Goal: Task Accomplishment & Management: Manage account settings

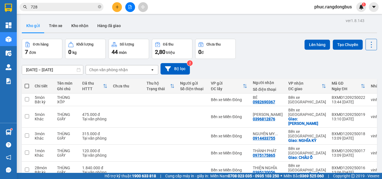
scroll to position [6, 0]
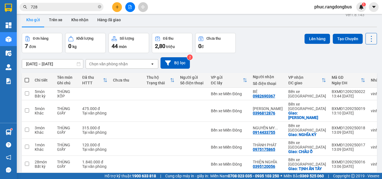
click at [368, 40] on icon at bounding box center [371, 39] width 8 height 8
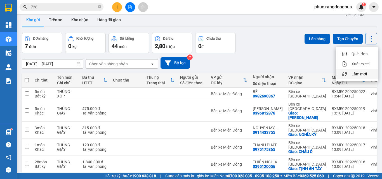
click at [361, 70] on li "Làm mới" at bounding box center [357, 74] width 42 height 10
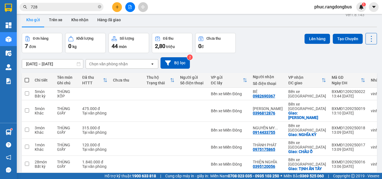
drag, startPoint x: 369, startPoint y: 42, endPoint x: 371, endPoint y: 61, distance: 18.8
click at [369, 44] on div "Lên hàng Tạo Chuyến" at bounding box center [340, 43] width 72 height 20
click at [367, 39] on icon at bounding box center [371, 39] width 8 height 8
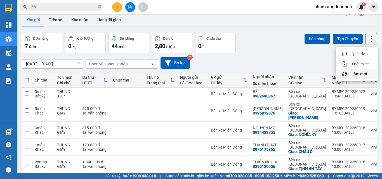
click at [366, 73] on span "Làm mới" at bounding box center [358, 74] width 15 height 6
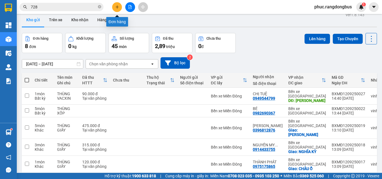
click at [117, 11] on button at bounding box center [117, 7] width 10 height 10
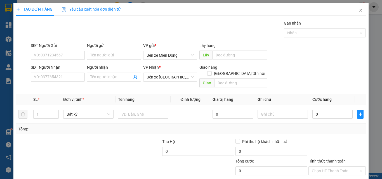
click at [108, 82] on div "Người nhận Tên người nhận" at bounding box center [114, 74] width 54 height 20
click at [108, 81] on div "Người nhận Tên người nhận" at bounding box center [114, 74] width 54 height 20
click at [109, 80] on input "Người nhận" at bounding box center [111, 77] width 42 height 6
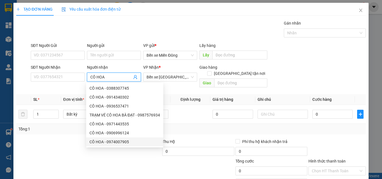
type input "CÔ HOA"
click at [68, 149] on div at bounding box center [52, 149] width 73 height 20
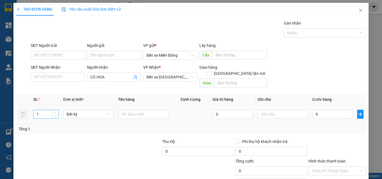
click at [50, 110] on input "1" at bounding box center [46, 114] width 25 height 8
type input "2"
click at [52, 110] on span "Increase Value" at bounding box center [55, 112] width 6 height 5
drag, startPoint x: 126, startPoint y: 111, endPoint x: 125, endPoint y: 115, distance: 4.0
click at [126, 112] on input "text" at bounding box center [143, 114] width 50 height 9
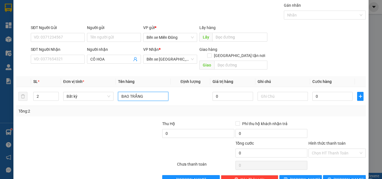
scroll to position [28, 0]
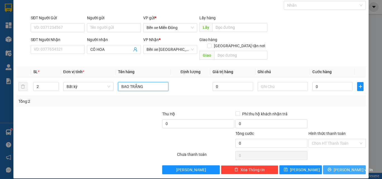
type input "BAO TRẮNG"
click at [339, 167] on span "[PERSON_NAME] và In" at bounding box center [353, 170] width 39 height 6
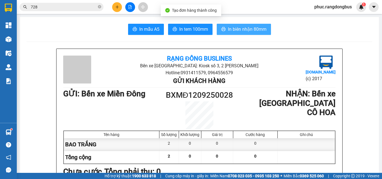
click at [254, 29] on span "In biên nhận 80mm" at bounding box center [247, 29] width 39 height 7
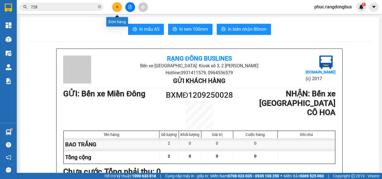
click at [119, 8] on button at bounding box center [117, 7] width 10 height 10
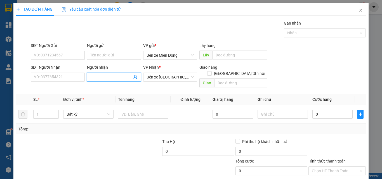
click at [98, 78] on input "Người nhận" at bounding box center [111, 77] width 42 height 6
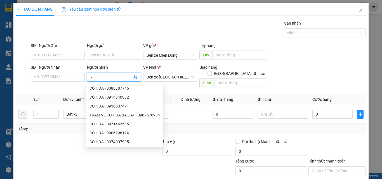
type input "7"
click at [358, 11] on icon "close" at bounding box center [360, 10] width 4 height 4
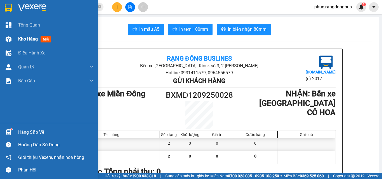
click at [40, 37] on div "Kho hàng mới" at bounding box center [35, 39] width 35 height 7
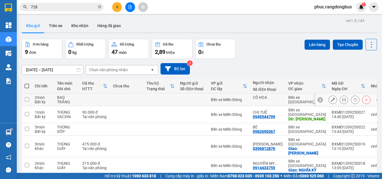
click at [333, 98] on div at bounding box center [349, 100] width 42 height 8
click at [331, 98] on button at bounding box center [333, 100] width 8 height 10
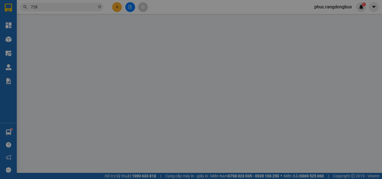
type input "CÔ HOA"
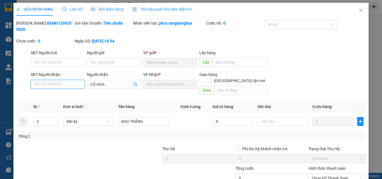
click at [42, 80] on input "SĐT Người Nhận" at bounding box center [58, 84] width 54 height 9
click at [49, 80] on input "7745" at bounding box center [58, 84] width 54 height 9
drag, startPoint x: 49, startPoint y: 79, endPoint x: 24, endPoint y: 77, distance: 25.0
click at [24, 77] on div "SĐT Người Nhận 7745 7745 Người nhận CÔ HOA VP Nhận * Bến xe [GEOGRAPHIC_DATA] h…" at bounding box center [191, 85] width 351 height 26
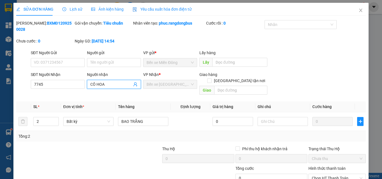
click at [114, 81] on input "CÔ HOA" at bounding box center [111, 84] width 42 height 6
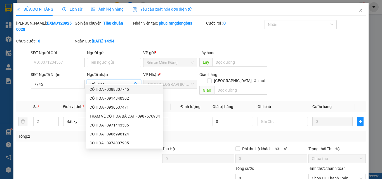
click at [117, 89] on div "CÔ HOA - 0388307745" at bounding box center [124, 89] width 70 height 6
type input "0388307745"
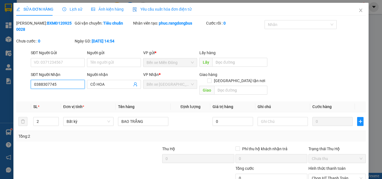
click at [65, 80] on input "0388307745" at bounding box center [58, 84] width 54 height 9
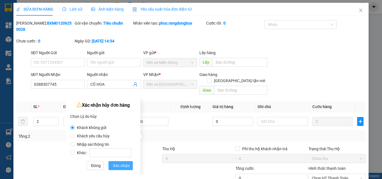
click at [123, 163] on span "Xác nhận" at bounding box center [121, 166] width 17 height 6
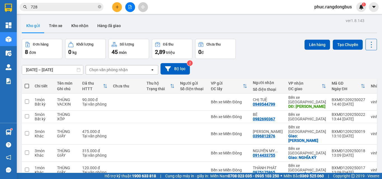
click at [120, 7] on button at bounding box center [117, 7] width 10 height 10
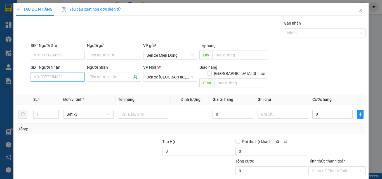
click at [59, 79] on input "SĐT Người Nhận" at bounding box center [58, 77] width 54 height 9
paste input "0388307745"
click at [67, 78] on input "0388307745" at bounding box center [58, 77] width 54 height 9
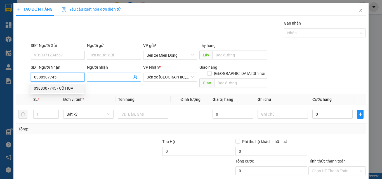
type input "0388307745"
click at [108, 78] on input "Người nhận" at bounding box center [111, 77] width 42 height 6
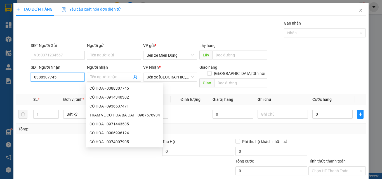
click at [77, 77] on input "0388307745" at bounding box center [58, 77] width 54 height 9
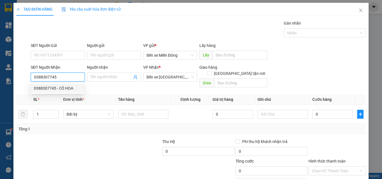
drag, startPoint x: 69, startPoint y: 88, endPoint x: 78, endPoint y: 88, distance: 8.7
click at [69, 88] on div "0388307745 - CÔ HOA" at bounding box center [57, 88] width 47 height 6
type input "CÔ HOA"
type input "100.000"
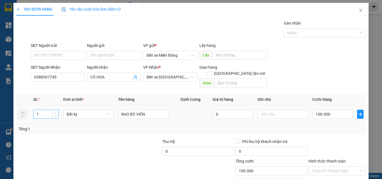
type input "2"
click at [55, 112] on icon "up" at bounding box center [56, 113] width 2 height 2
click at [335, 110] on input "100.000" at bounding box center [332, 114] width 40 height 9
type input "0"
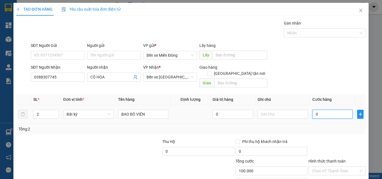
type input "0"
type input "1"
type input "01"
type input "16"
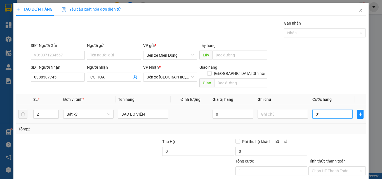
type input "16"
type input "016"
type input "160"
type input "0.160"
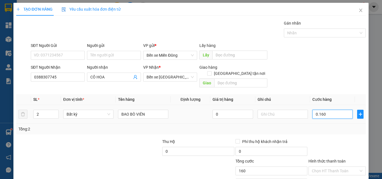
type input "16"
type input "016"
type input "1"
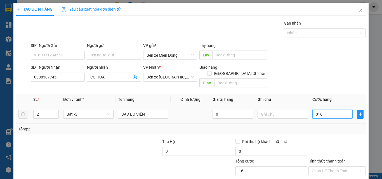
type input "01"
type input "0"
click at [334, 110] on input "0" at bounding box center [332, 114] width 40 height 9
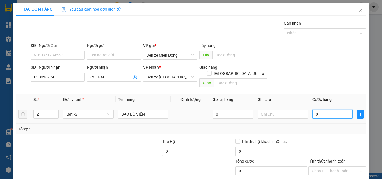
click at [334, 110] on input "0" at bounding box center [332, 114] width 40 height 9
type input "1"
type input "16"
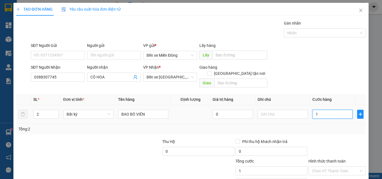
type input "16"
type input "160"
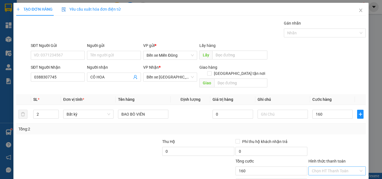
type input "160.000"
click at [343, 167] on input "Hình thức thanh toán" at bounding box center [335, 171] width 47 height 8
click at [324, 139] on div at bounding box center [337, 149] width 58 height 20
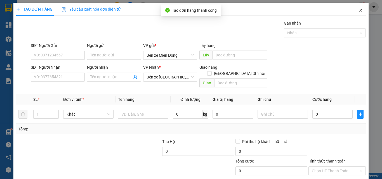
click at [358, 12] on icon "close" at bounding box center [360, 10] width 4 height 4
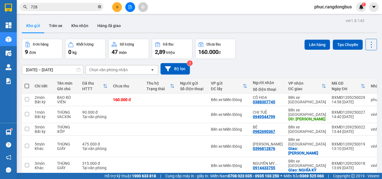
click at [101, 7] on icon "close-circle" at bounding box center [99, 6] width 3 height 3
click at [370, 45] on icon at bounding box center [371, 45] width 8 height 8
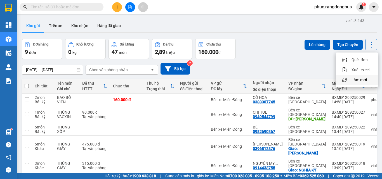
click at [362, 79] on span "Làm mới" at bounding box center [358, 80] width 15 height 6
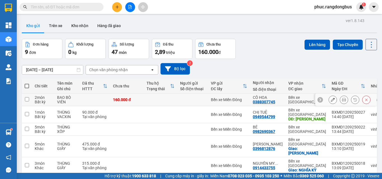
click at [27, 97] on input "checkbox" at bounding box center [27, 99] width 4 height 4
checkbox input "true"
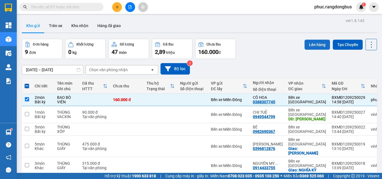
click at [310, 44] on button "Lên hàng" at bounding box center [316, 45] width 25 height 10
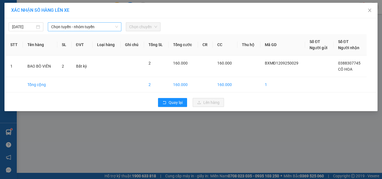
click at [83, 25] on span "Chọn tuyến - nhóm tuyến" at bounding box center [84, 27] width 67 height 8
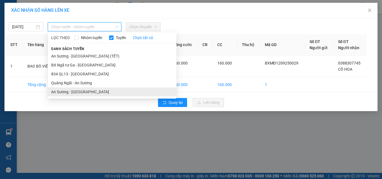
click at [84, 89] on li "An Sương - [GEOGRAPHIC_DATA]" at bounding box center [112, 92] width 129 height 9
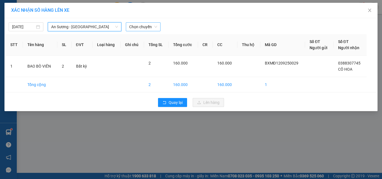
click at [147, 23] on span "Chọn chuyến" at bounding box center [143, 27] width 28 height 8
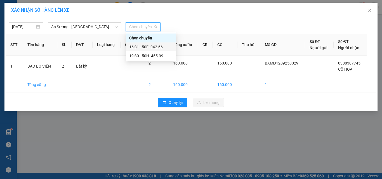
drag, startPoint x: 166, startPoint y: 49, endPoint x: 240, endPoint y: 119, distance: 102.2
click at [166, 49] on div "16:31 - 50F -042.66" at bounding box center [151, 47] width 44 height 6
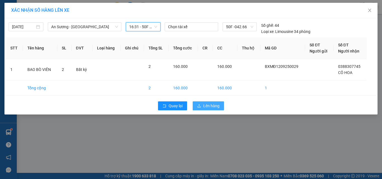
click at [214, 105] on span "Lên hàng" at bounding box center [211, 106] width 16 height 6
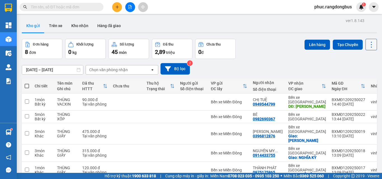
click at [367, 44] on icon at bounding box center [371, 45] width 8 height 8
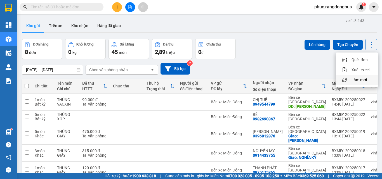
click at [353, 79] on span "Làm mới" at bounding box center [358, 80] width 15 height 6
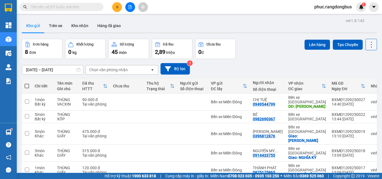
click at [372, 45] on button at bounding box center [370, 44] width 11 height 11
click at [365, 74] on li "Xuất excel" at bounding box center [357, 70] width 42 height 10
click at [367, 50] on button at bounding box center [370, 44] width 11 height 11
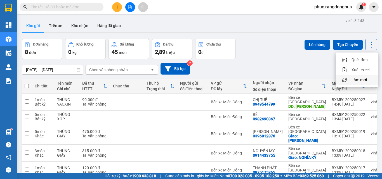
click at [364, 78] on span "Làm mới" at bounding box center [358, 80] width 15 height 6
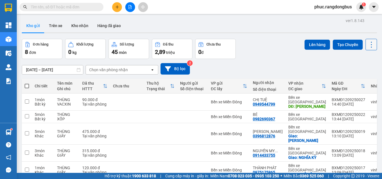
click at [367, 43] on icon at bounding box center [371, 45] width 8 height 8
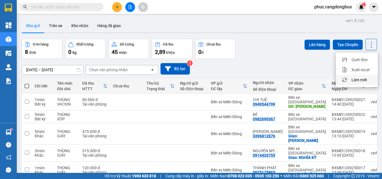
click at [361, 82] on span "Làm mới" at bounding box center [358, 80] width 15 height 6
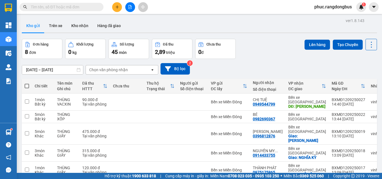
click at [115, 6] on icon "plus" at bounding box center [117, 7] width 4 height 4
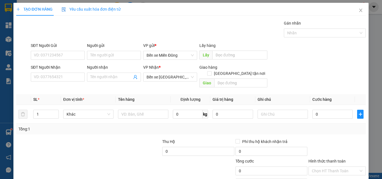
click at [63, 82] on div "SĐT Người Nhận VD: 0377654321" at bounding box center [58, 74] width 54 height 20
click at [63, 76] on input "SĐT Người Nhận" at bounding box center [58, 77] width 54 height 9
type input "0"
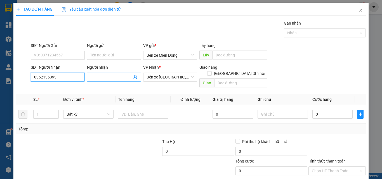
type input "0352136393"
click at [106, 79] on input "Người nhận" at bounding box center [111, 77] width 42 height 6
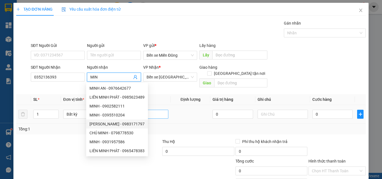
type input "MIN"
click at [161, 110] on input "text" at bounding box center [143, 114] width 50 height 9
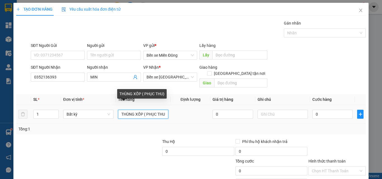
click at [164, 110] on input "THÙNG XỐP ( PHỤC THU)" at bounding box center [143, 114] width 50 height 9
type input "THÙNG XỐP ( PHỤC THU) 0776927381"
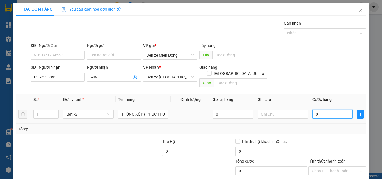
click at [320, 111] on input "0" at bounding box center [332, 114] width 40 height 9
type input "7"
type input "70"
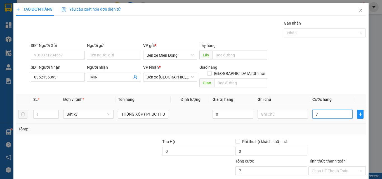
type input "70"
click at [324, 167] on div "Chọn HT Thanh Toán" at bounding box center [336, 171] width 57 height 9
type input "70.000"
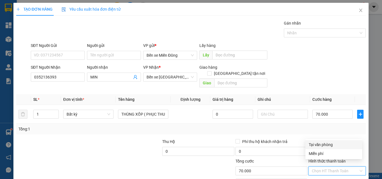
click at [325, 146] on div "Tại văn phòng" at bounding box center [334, 145] width 50 height 6
type input "0"
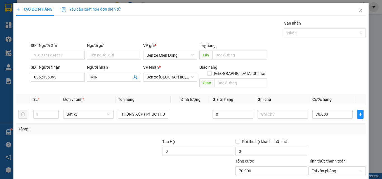
drag, startPoint x: 349, startPoint y: 164, endPoint x: 346, endPoint y: 164, distance: 2.9
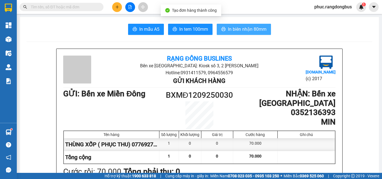
click at [252, 29] on span "In biên nhận 80mm" at bounding box center [247, 29] width 39 height 7
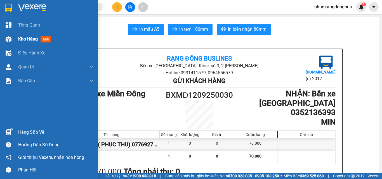
click at [46, 39] on span "mới" at bounding box center [46, 39] width 10 height 6
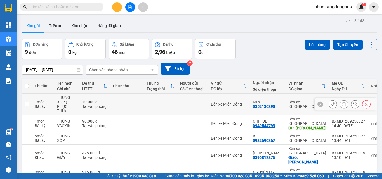
click at [23, 104] on td at bounding box center [27, 105] width 10 height 22
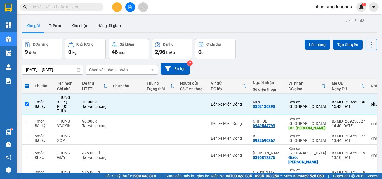
click at [315, 39] on div "Lên hàng Tạo Chuyến" at bounding box center [340, 44] width 72 height 11
click at [308, 43] on button "Lên hàng" at bounding box center [316, 45] width 25 height 10
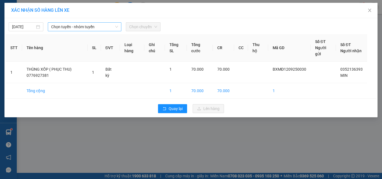
click at [67, 28] on span "Chọn tuyến - nhóm tuyến" at bounding box center [84, 27] width 67 height 8
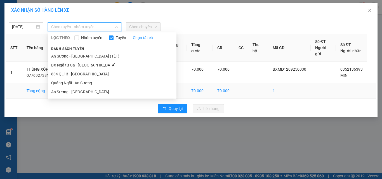
drag, startPoint x: 81, startPoint y: 92, endPoint x: 94, endPoint y: 87, distance: 13.4
click at [82, 92] on li "An Sương - [GEOGRAPHIC_DATA]" at bounding box center [112, 92] width 129 height 9
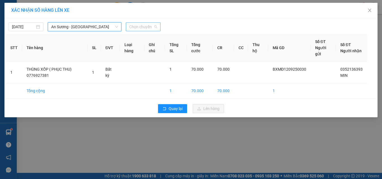
click at [155, 25] on span "Chọn chuyến" at bounding box center [143, 27] width 28 height 8
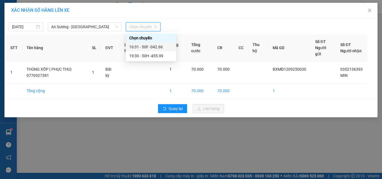
click at [165, 50] on div "16:31 - 50F -042.66" at bounding box center [151, 46] width 50 height 9
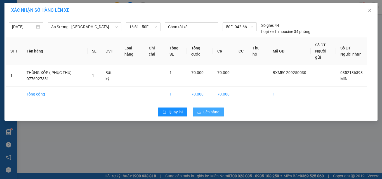
click at [216, 114] on span "Lên hàng" at bounding box center [211, 112] width 16 height 6
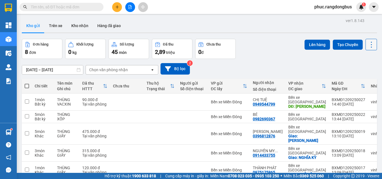
click at [368, 46] on icon at bounding box center [371, 45] width 8 height 8
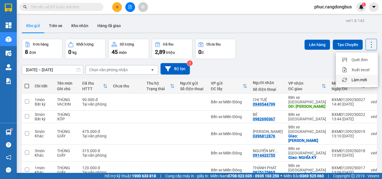
click at [365, 81] on span "Làm mới" at bounding box center [358, 80] width 15 height 6
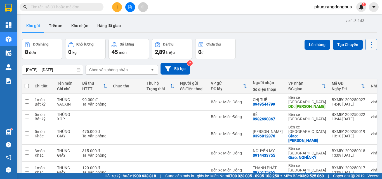
click at [367, 44] on icon at bounding box center [371, 45] width 8 height 8
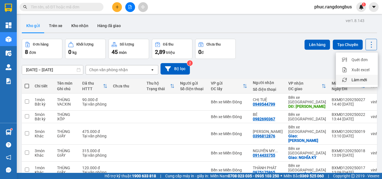
click at [365, 76] on li "Làm mới" at bounding box center [357, 80] width 42 height 10
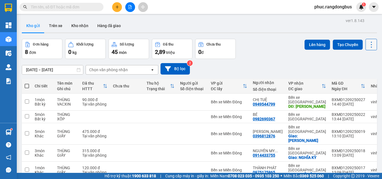
click at [368, 45] on icon at bounding box center [371, 45] width 8 height 8
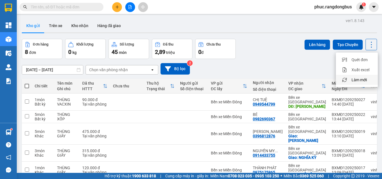
click at [363, 81] on span "Làm mới" at bounding box center [358, 80] width 15 height 6
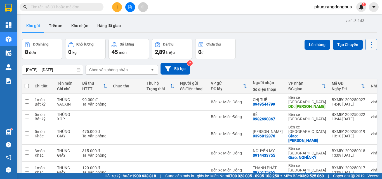
click at [365, 42] on button at bounding box center [370, 44] width 11 height 11
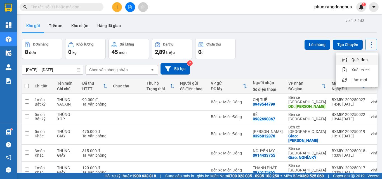
click at [372, 45] on button at bounding box center [370, 44] width 11 height 11
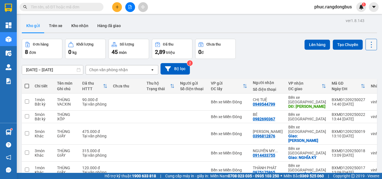
click at [372, 43] on button at bounding box center [370, 44] width 11 height 11
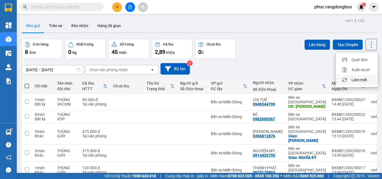
click at [367, 82] on div "Làm mới" at bounding box center [356, 80] width 33 height 6
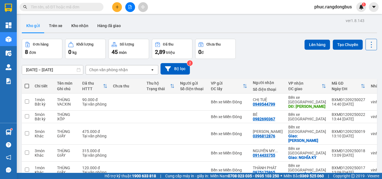
click at [367, 44] on icon at bounding box center [371, 45] width 8 height 8
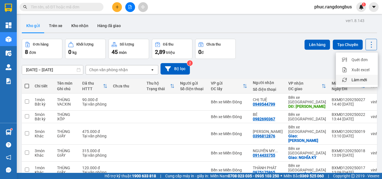
click at [367, 79] on span "Làm mới" at bounding box center [358, 80] width 15 height 6
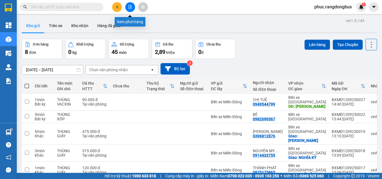
click at [127, 10] on button at bounding box center [130, 7] width 10 height 10
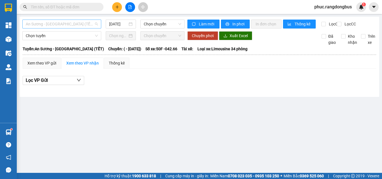
drag, startPoint x: 78, startPoint y: 23, endPoint x: 53, endPoint y: 79, distance: 62.1
click at [78, 23] on span "An Sương - [GEOGRAPHIC_DATA] (TẾT)" at bounding box center [62, 24] width 72 height 8
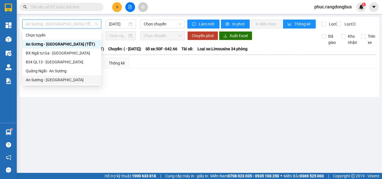
click at [51, 81] on div "An Sương - [GEOGRAPHIC_DATA]" at bounding box center [62, 80] width 72 height 6
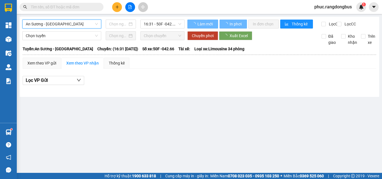
type input "[DATE]"
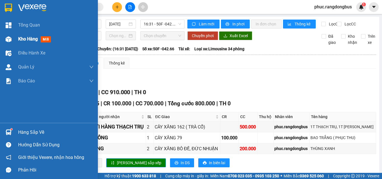
click at [38, 38] on span "Kho hàng" at bounding box center [28, 38] width 20 height 5
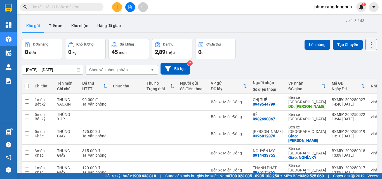
drag, startPoint x: 368, startPoint y: 43, endPoint x: 367, endPoint y: 90, distance: 47.0
click at [368, 43] on icon at bounding box center [371, 45] width 8 height 8
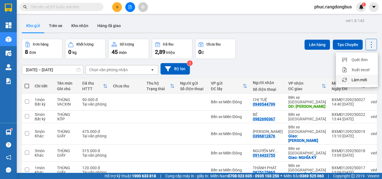
click at [362, 81] on span "Làm mới" at bounding box center [358, 80] width 15 height 6
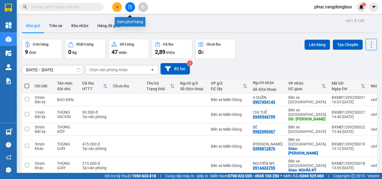
click at [131, 9] on icon "file-add" at bounding box center [130, 7] width 3 height 4
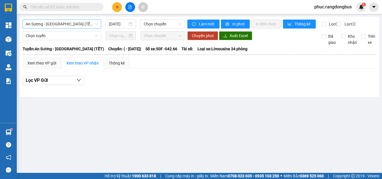
click at [72, 21] on span "An Sương - [GEOGRAPHIC_DATA] (TẾT)" at bounding box center [62, 24] width 72 height 8
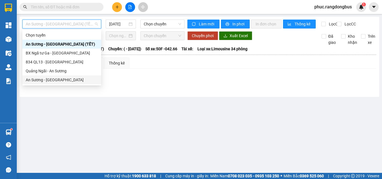
click at [77, 80] on div "An Sương - [GEOGRAPHIC_DATA]" at bounding box center [62, 80] width 72 height 6
type input "[DATE]"
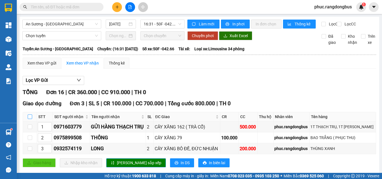
click at [32, 119] on input "checkbox" at bounding box center [30, 117] width 4 height 4
checkbox input "true"
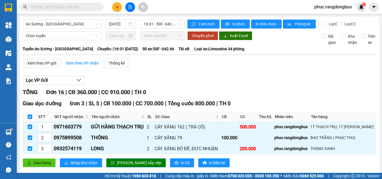
checkbox input "true"
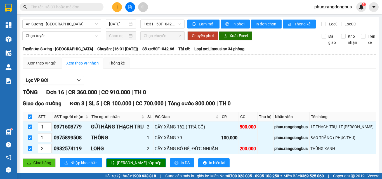
checkbox input "true"
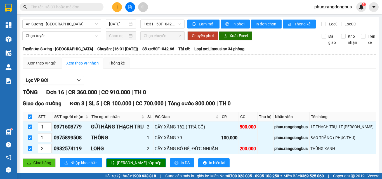
checkbox input "true"
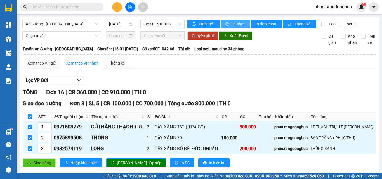
click at [235, 25] on span "In phơi" at bounding box center [238, 24] width 13 height 6
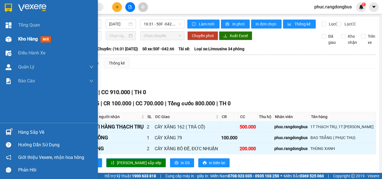
click at [31, 35] on div "Kho hàng mới" at bounding box center [55, 39] width 75 height 14
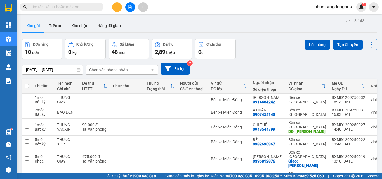
click at [115, 4] on button at bounding box center [117, 7] width 10 height 10
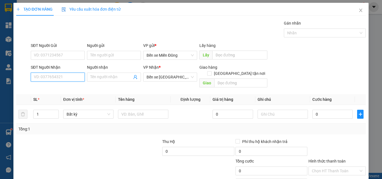
click at [57, 78] on input "SĐT Người Nhận" at bounding box center [58, 77] width 54 height 9
type input "2"
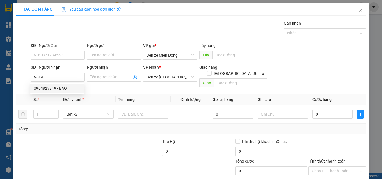
click at [62, 83] on div "0964829819 0964829819 - BẢO" at bounding box center [56, 88] width 53 height 11
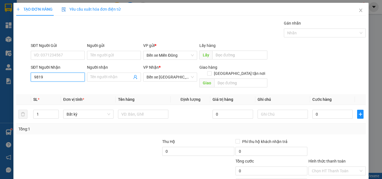
click at [67, 77] on input "9819" at bounding box center [58, 77] width 54 height 9
click at [72, 91] on div "0964829819 - BẢO" at bounding box center [57, 88] width 47 height 6
type input "0964829819"
type input "BẢO"
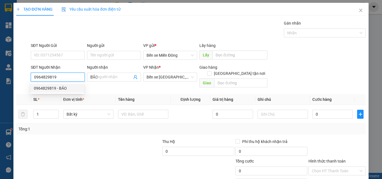
type input "80.000"
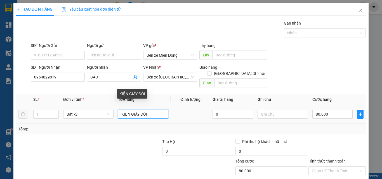
click at [155, 110] on input "KIỆN GIẤY ĐÔI" at bounding box center [143, 114] width 50 height 9
type input "K"
type input "HÔP ĐÈN"
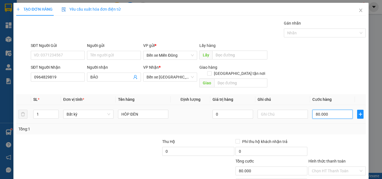
click at [331, 110] on input "80.000" at bounding box center [332, 114] width 40 height 9
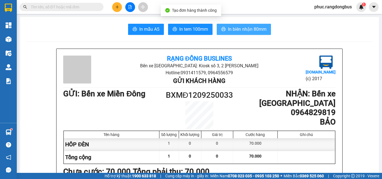
click at [228, 30] on span "In biên nhận 80mm" at bounding box center [247, 29] width 39 height 7
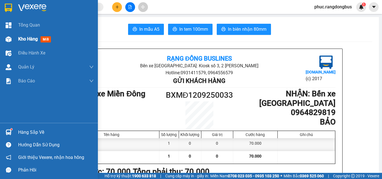
click at [46, 39] on span "mới" at bounding box center [46, 39] width 10 height 6
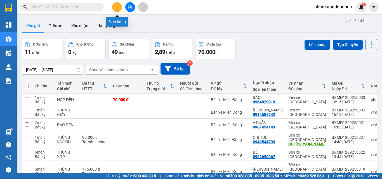
click at [118, 10] on button at bounding box center [117, 7] width 10 height 10
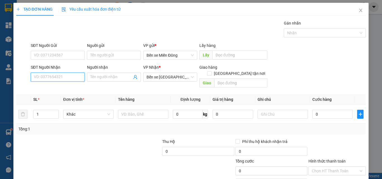
click at [69, 78] on input "SĐT Người Nhận" at bounding box center [58, 77] width 54 height 9
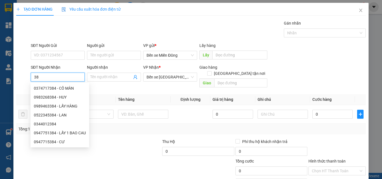
type input "3"
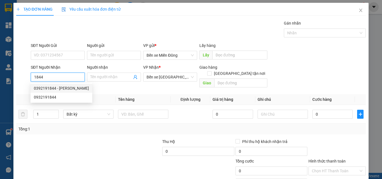
click at [62, 89] on div "0392191844 - [PERSON_NAME]" at bounding box center [61, 88] width 55 height 6
type input "0392191844"
type input "LAN"
checkbox input "true"
type input "SƠN HÀ"
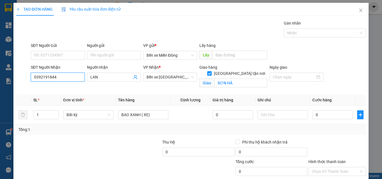
type input "0392191844"
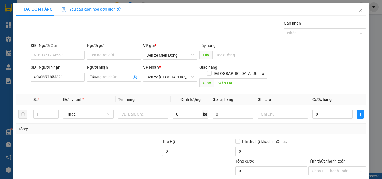
checkbox input "false"
click at [51, 73] on input "SĐT Người Nhận" at bounding box center [58, 77] width 54 height 9
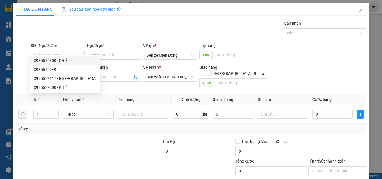
click at [50, 63] on div "0935572300 - KHIẾT" at bounding box center [65, 61] width 63 height 6
type input "0935572300"
type input "KHIẾT"
type input "ĐỨC PHỔ"
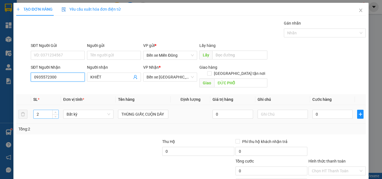
type input "0935572300"
click at [40, 110] on input "2" at bounding box center [46, 114] width 25 height 8
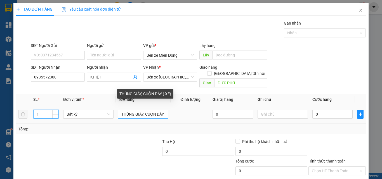
type input "1"
click at [162, 110] on input "THÙNG GIẤY, CUỘN DÂY ( XE)" at bounding box center [143, 114] width 50 height 9
click at [152, 110] on input "THÙNG GIẤY, CUY ( XE)" at bounding box center [143, 114] width 50 height 9
type input "THÙNG GIẤY ( XE)"
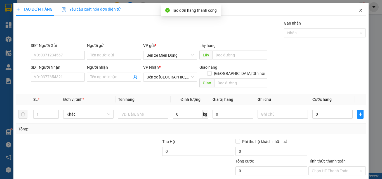
click at [360, 11] on span "Close" at bounding box center [361, 11] width 16 height 16
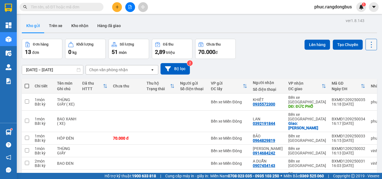
click at [367, 43] on icon at bounding box center [371, 45] width 8 height 8
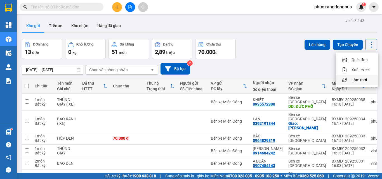
click at [359, 79] on span "Làm mới" at bounding box center [358, 80] width 15 height 6
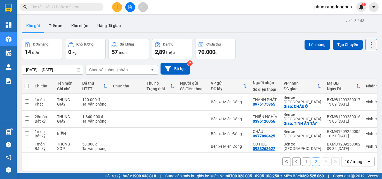
click at [303, 158] on button "1" at bounding box center [306, 162] width 8 height 8
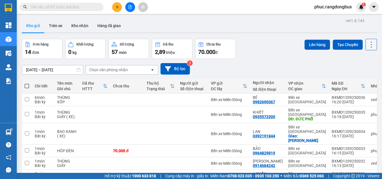
click at [367, 41] on icon at bounding box center [371, 45] width 8 height 8
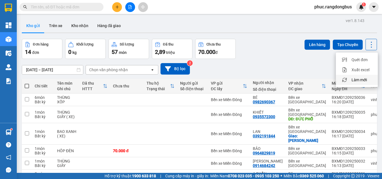
click at [366, 77] on span "Làm mới" at bounding box center [358, 80] width 15 height 6
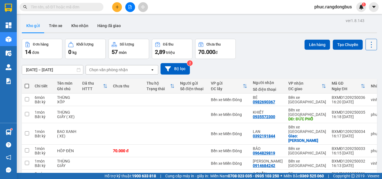
click at [371, 41] on icon at bounding box center [371, 45] width 8 height 8
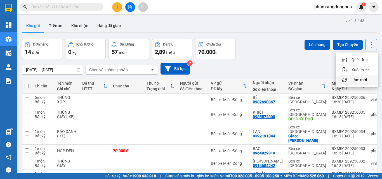
click at [358, 77] on span "Làm mới" at bounding box center [358, 80] width 15 height 6
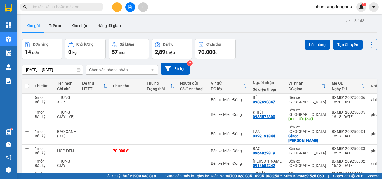
click at [25, 84] on span at bounding box center [27, 86] width 4 height 4
click at [27, 83] on input "checkbox" at bounding box center [27, 83] width 0 height 0
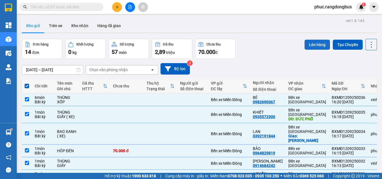
click at [317, 40] on button "Lên hàng" at bounding box center [316, 45] width 25 height 10
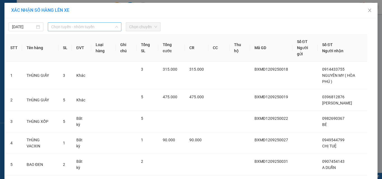
click at [98, 26] on span "Chọn tuyến - nhóm tuyến" at bounding box center [84, 27] width 67 height 8
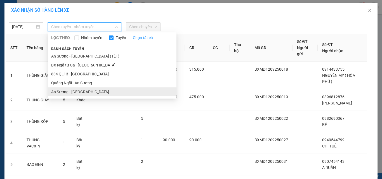
click at [74, 92] on li "An Sương - [GEOGRAPHIC_DATA]" at bounding box center [112, 92] width 129 height 9
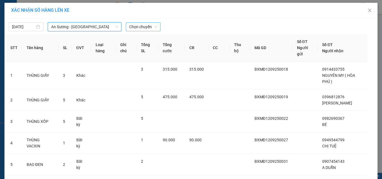
click at [150, 26] on span "Chọn chuyến" at bounding box center [143, 27] width 28 height 8
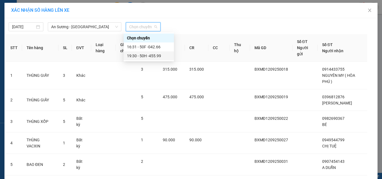
click at [159, 54] on div "19:30 - 50H -455.99" at bounding box center [149, 56] width 44 height 6
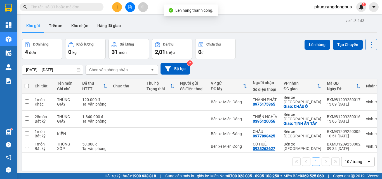
click at [27, 87] on span at bounding box center [27, 86] width 4 height 4
click at [27, 83] on input "checkbox" at bounding box center [27, 83] width 0 height 0
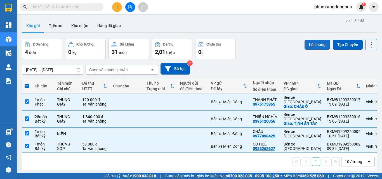
click at [313, 45] on button "Lên hàng" at bounding box center [316, 45] width 25 height 10
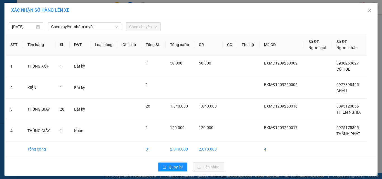
click at [97, 22] on div "[DATE] Chọn tuyến - nhóm tuyến Chọn chuyến" at bounding box center [191, 26] width 370 height 12
click at [94, 28] on span "Chọn tuyến - nhóm tuyến" at bounding box center [84, 27] width 67 height 8
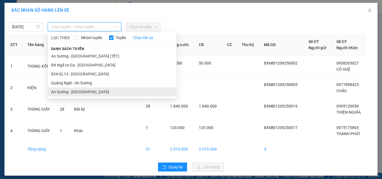
click at [80, 93] on li "An Sương - [GEOGRAPHIC_DATA]" at bounding box center [112, 92] width 129 height 9
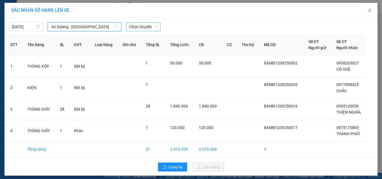
click at [144, 26] on span "Chọn chuyến" at bounding box center [143, 27] width 28 height 8
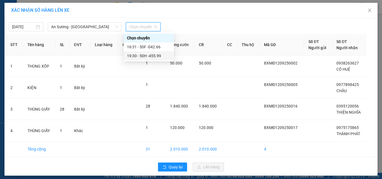
click at [160, 56] on div "19:30 - 50H -455.99" at bounding box center [149, 56] width 44 height 6
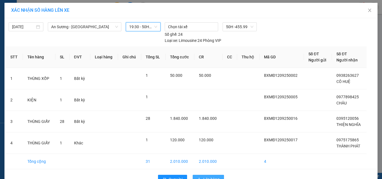
click at [212, 176] on span "Lên hàng" at bounding box center [211, 179] width 16 height 6
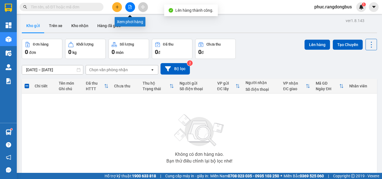
click at [130, 9] on icon "file-add" at bounding box center [130, 7] width 3 height 4
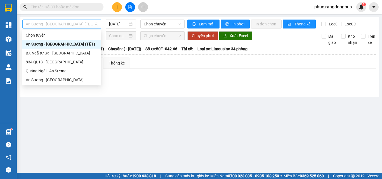
click at [78, 25] on span "An Sương - [GEOGRAPHIC_DATA] (TẾT)" at bounding box center [62, 24] width 72 height 8
click at [62, 80] on div "An Sương - [GEOGRAPHIC_DATA]" at bounding box center [62, 80] width 72 height 6
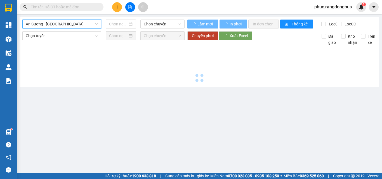
type input "[DATE]"
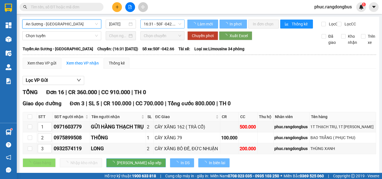
click at [178, 24] on span "16:31 - 50F -042.66" at bounding box center [162, 24] width 37 height 8
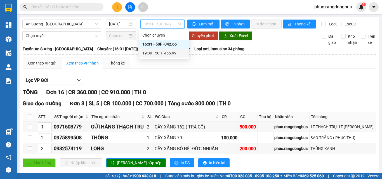
click at [177, 54] on div "19:30 - 50H -455.99" at bounding box center [164, 53] width 44 height 6
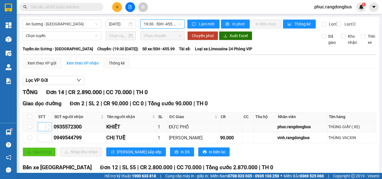
click at [42, 123] on input at bounding box center [44, 127] width 13 height 8
type input "1"
click at [41, 134] on input at bounding box center [44, 138] width 13 height 8
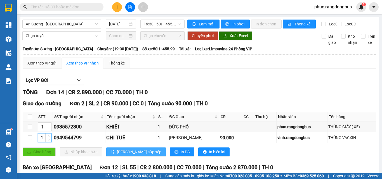
type input "2"
click at [128, 148] on button "[PERSON_NAME] sắp xếp" at bounding box center [136, 152] width 60 height 9
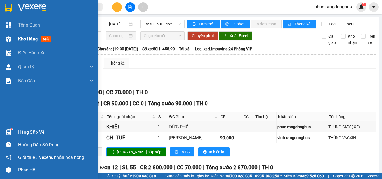
click at [39, 40] on div "Kho hàng mới" at bounding box center [35, 39] width 35 height 7
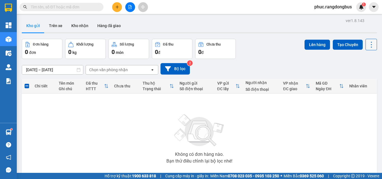
click at [369, 41] on icon at bounding box center [371, 45] width 8 height 8
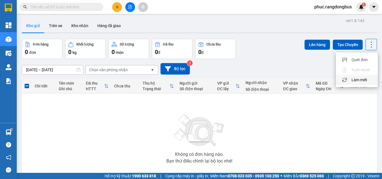
click at [364, 82] on span "Làm mới" at bounding box center [358, 80] width 15 height 6
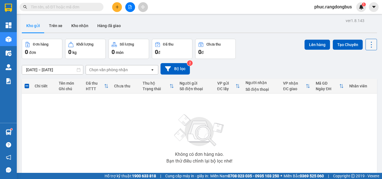
click at [368, 42] on icon at bounding box center [371, 45] width 8 height 8
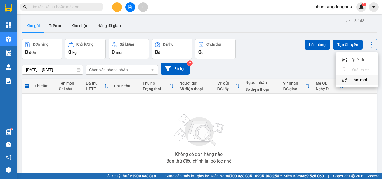
click at [363, 77] on li "Làm mới" at bounding box center [357, 80] width 42 height 10
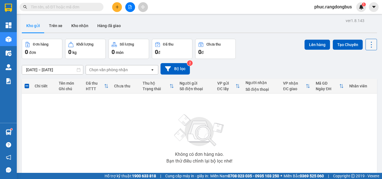
click at [371, 46] on icon at bounding box center [371, 45] width 8 height 8
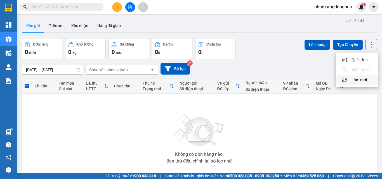
click at [365, 78] on span "Làm mới" at bounding box center [358, 80] width 15 height 6
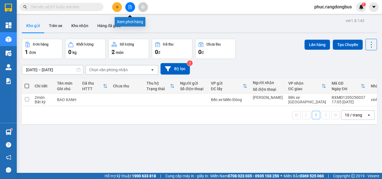
click at [131, 6] on icon "file-add" at bounding box center [130, 7] width 4 height 4
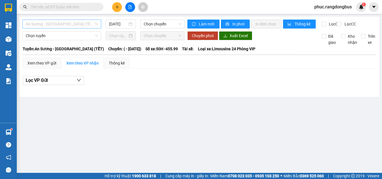
drag, startPoint x: 91, startPoint y: 27, endPoint x: 80, endPoint y: 66, distance: 40.4
click at [91, 27] on span "An Sương - [GEOGRAPHIC_DATA] (TẾT)" at bounding box center [62, 24] width 72 height 8
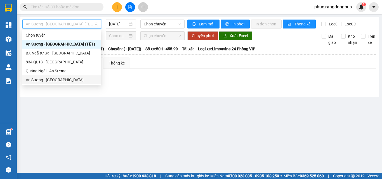
click at [70, 84] on body "Kết quả tìm kiếm ( 21 ) Bộ lọc Mã ĐH Trạng thái Món hàng Thu hộ Tổng cước Chưa …" at bounding box center [191, 89] width 382 height 179
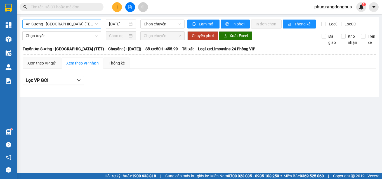
click at [81, 26] on span "An Sương - [GEOGRAPHIC_DATA] (TẾT)" at bounding box center [62, 24] width 72 height 8
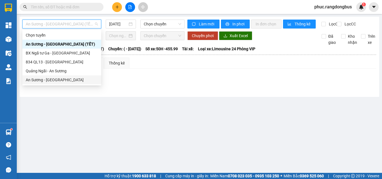
click at [76, 78] on div "An Sương - [GEOGRAPHIC_DATA]" at bounding box center [62, 80] width 72 height 6
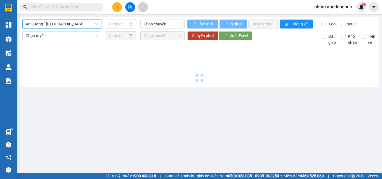
type input "[DATE]"
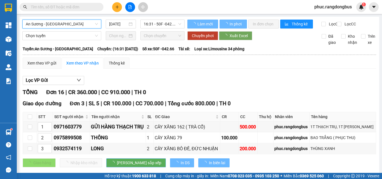
click at [155, 22] on span "16:31 - 50F -042.66" at bounding box center [162, 24] width 37 height 8
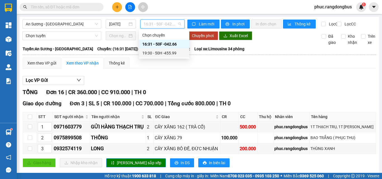
click at [163, 51] on div "19:30 - 50H -455.99" at bounding box center [164, 53] width 44 height 6
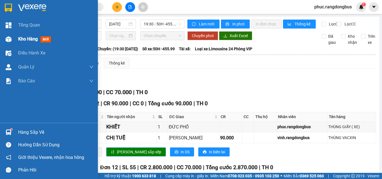
click at [36, 39] on span "Kho hàng" at bounding box center [28, 38] width 20 height 5
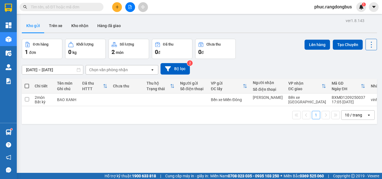
click at [370, 48] on icon at bounding box center [371, 45] width 8 height 8
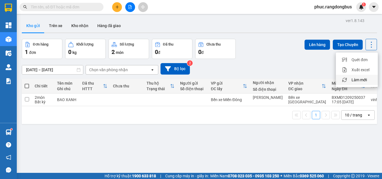
click at [358, 79] on span "Làm mới" at bounding box center [358, 80] width 15 height 6
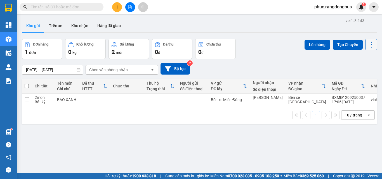
click at [367, 42] on icon at bounding box center [371, 45] width 8 height 8
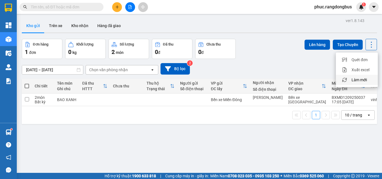
click at [359, 78] on span "Làm mới" at bounding box center [358, 80] width 15 height 6
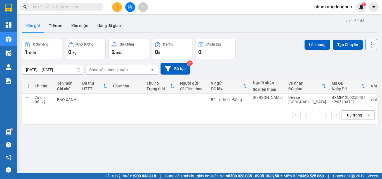
click at [370, 42] on icon at bounding box center [371, 45] width 8 height 8
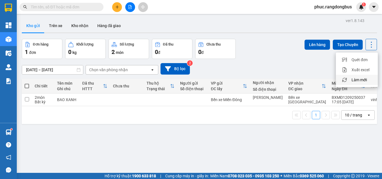
click at [365, 80] on span "Làm mới" at bounding box center [358, 80] width 15 height 6
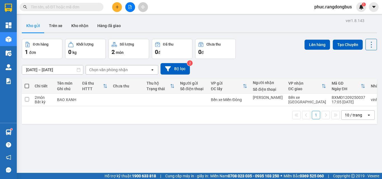
click at [27, 86] on span at bounding box center [27, 86] width 4 height 4
click at [27, 83] on input "checkbox" at bounding box center [27, 83] width 0 height 0
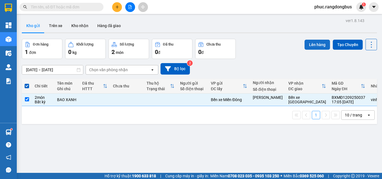
click at [316, 47] on button "Lên hàng" at bounding box center [316, 45] width 25 height 10
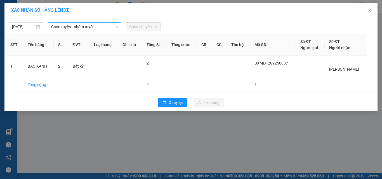
click at [107, 25] on span "Chọn tuyến - nhóm tuyến" at bounding box center [84, 27] width 67 height 8
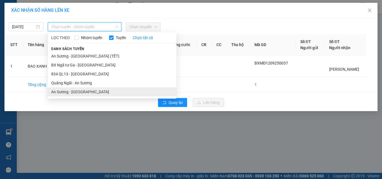
click at [93, 93] on li "An Sương - [GEOGRAPHIC_DATA]" at bounding box center [112, 92] width 129 height 9
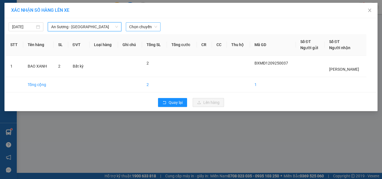
click at [147, 24] on span "Chọn chuyến" at bounding box center [143, 27] width 28 height 8
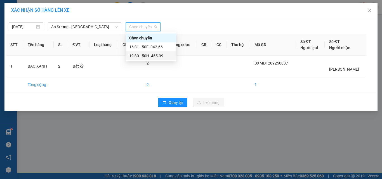
click at [162, 57] on div "19:30 - 50H -455.99" at bounding box center [151, 56] width 44 height 6
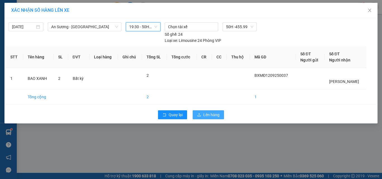
click at [218, 112] on span "Lên hàng" at bounding box center [211, 115] width 16 height 6
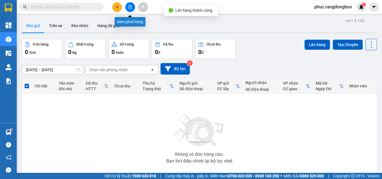
click at [129, 8] on icon "file-add" at bounding box center [130, 7] width 3 height 4
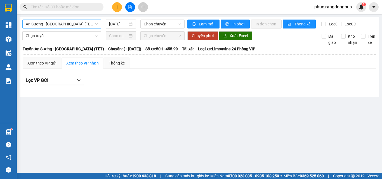
click at [78, 25] on span "An Sương - [GEOGRAPHIC_DATA] (TẾT)" at bounding box center [62, 24] width 72 height 8
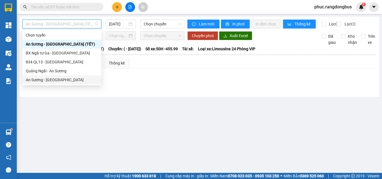
click at [75, 80] on div "An Sương - [GEOGRAPHIC_DATA]" at bounding box center [62, 80] width 72 height 6
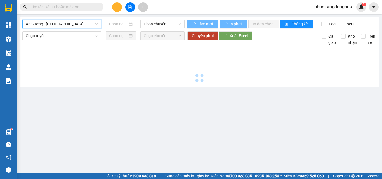
type input "[DATE]"
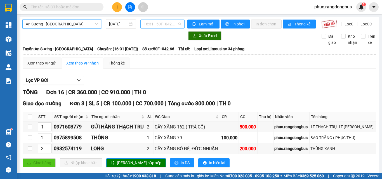
click at [156, 27] on span "16:31 - 50F -042.66" at bounding box center [162, 24] width 37 height 8
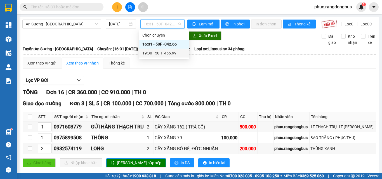
click at [166, 51] on div "19:30 - 50H -455.99" at bounding box center [164, 53] width 44 height 6
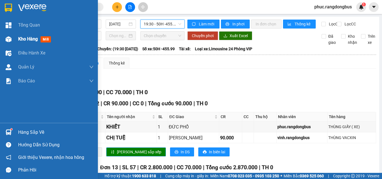
click at [36, 36] on span "Kho hàng" at bounding box center [28, 38] width 20 height 5
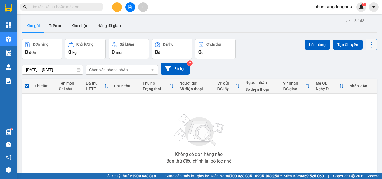
click at [369, 41] on icon at bounding box center [371, 45] width 8 height 8
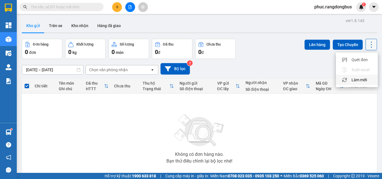
click at [369, 77] on div "Làm mới" at bounding box center [356, 80] width 33 height 6
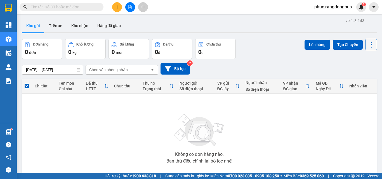
click at [368, 41] on icon at bounding box center [371, 45] width 8 height 8
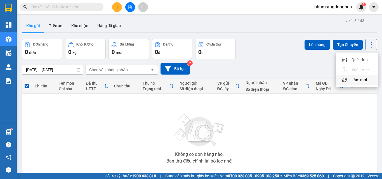
click at [360, 77] on span "Làm mới" at bounding box center [358, 80] width 15 height 6
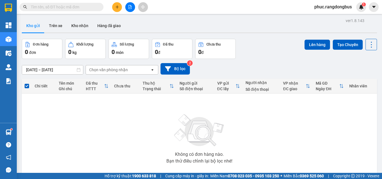
click at [132, 7] on button at bounding box center [130, 7] width 10 height 10
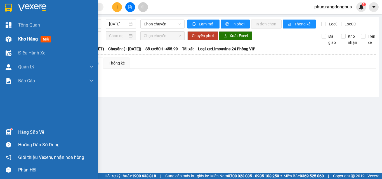
click at [27, 42] on div "Kho hàng mới" at bounding box center [35, 39] width 35 height 7
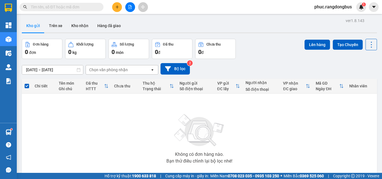
click at [129, 9] on button at bounding box center [130, 7] width 10 height 10
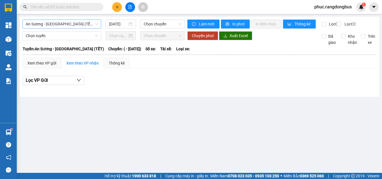
click at [82, 22] on span "An Sương - [GEOGRAPHIC_DATA] (TẾT)" at bounding box center [62, 24] width 72 height 8
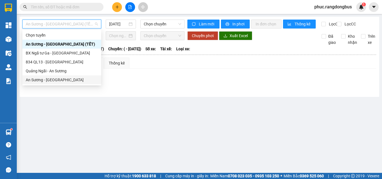
click at [66, 82] on div "An Sương - [GEOGRAPHIC_DATA]" at bounding box center [62, 80] width 72 height 6
type input "[DATE]"
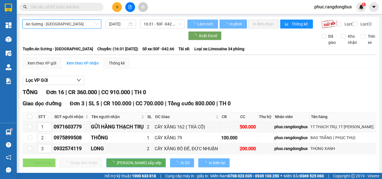
click at [155, 20] on span "16:31 - 50F -042.66" at bounding box center [162, 24] width 37 height 8
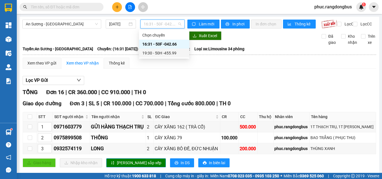
click at [172, 55] on div "19:30 - 50H -455.99" at bounding box center [164, 53] width 44 height 6
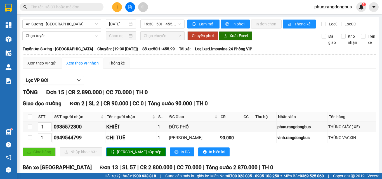
click at [30, 117] on th at bounding box center [30, 116] width 14 height 9
click at [29, 119] on input "checkbox" at bounding box center [30, 117] width 4 height 4
checkbox input "true"
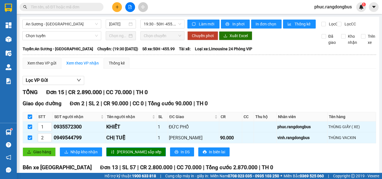
click at [32, 176] on th at bounding box center [30, 180] width 14 height 9
click at [29, 179] on input "checkbox" at bounding box center [30, 181] width 4 height 4
checkbox input "true"
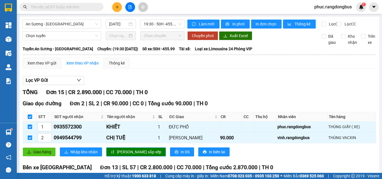
checkbox input "true"
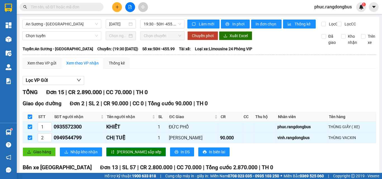
checkbox input "true"
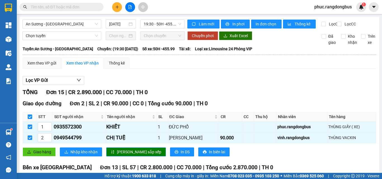
checkbox input "true"
click at [232, 21] on span "In phơi" at bounding box center [238, 24] width 13 height 6
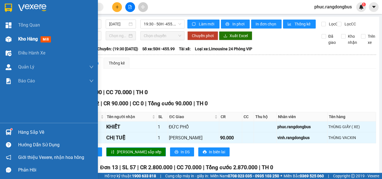
click at [41, 41] on span "mới" at bounding box center [46, 39] width 10 height 6
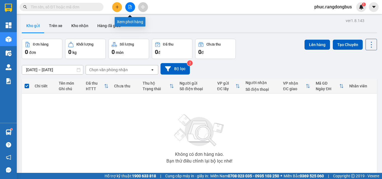
click at [130, 3] on button at bounding box center [130, 7] width 10 height 10
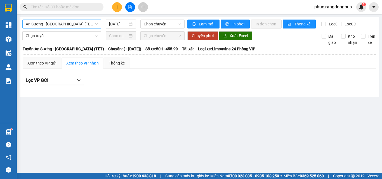
click at [85, 23] on span "An Sương - [GEOGRAPHIC_DATA] (TẾT)" at bounding box center [62, 24] width 72 height 8
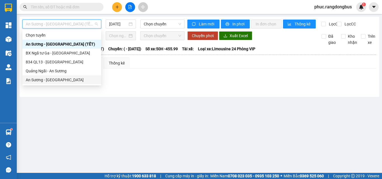
click at [85, 81] on div "An Sương - [GEOGRAPHIC_DATA]" at bounding box center [62, 80] width 72 height 6
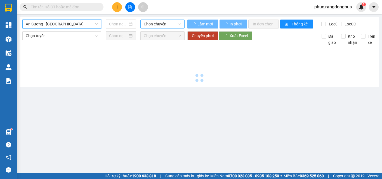
type input "[DATE]"
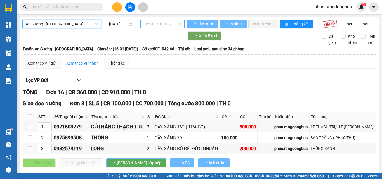
click at [159, 22] on span "16:31 - 50F -042.66" at bounding box center [162, 24] width 37 height 8
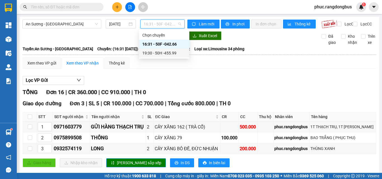
click at [172, 54] on div "19:30 - 50H -455.99" at bounding box center [164, 53] width 44 height 6
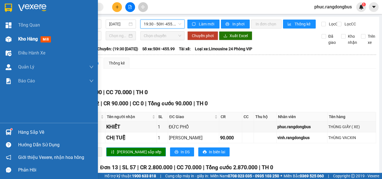
click at [33, 38] on span "Kho hàng" at bounding box center [28, 38] width 20 height 5
